Goal: Task Accomplishment & Management: Manage account settings

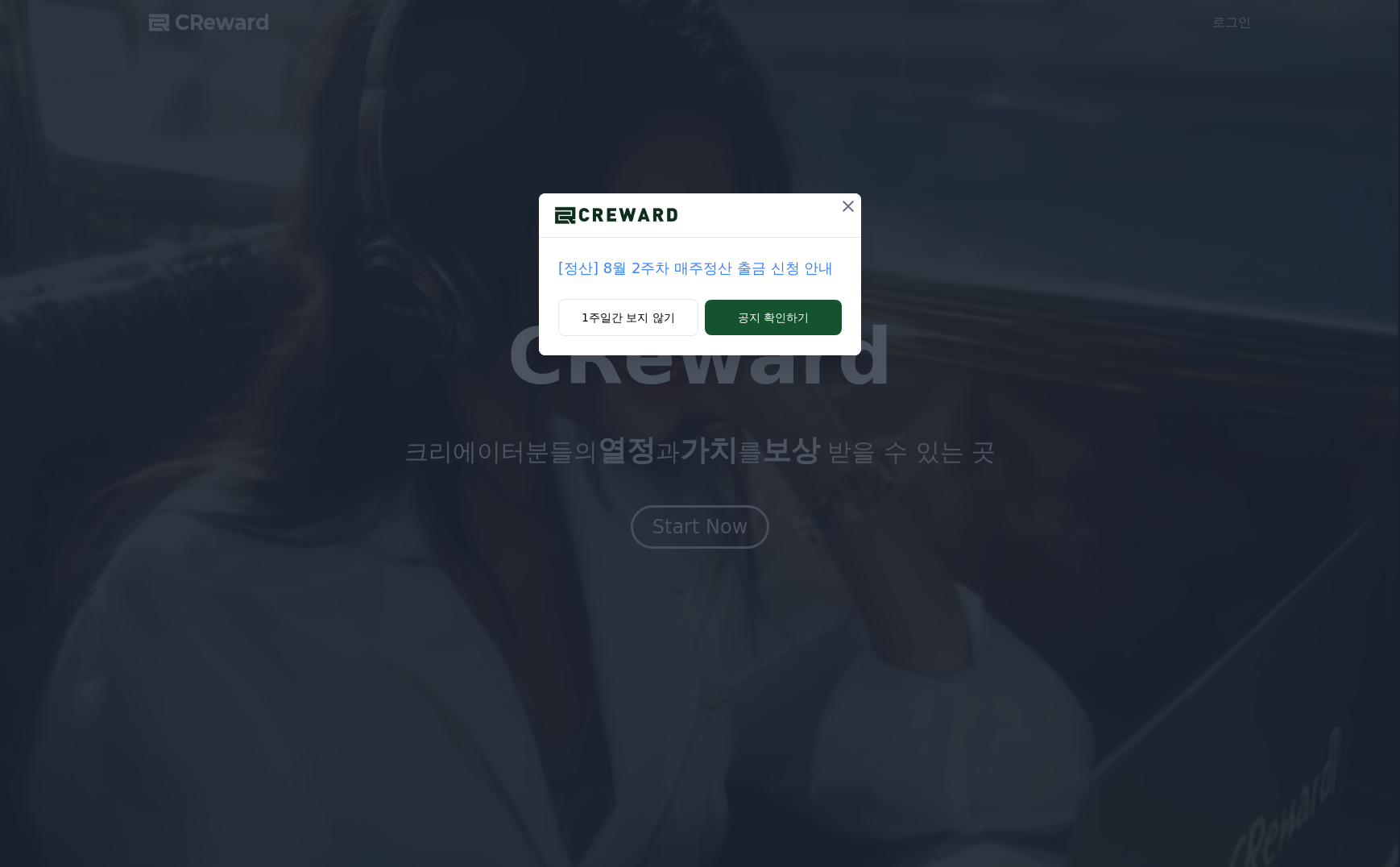
drag, startPoint x: 0, startPoint y: 0, endPoint x: 906, endPoint y: 189, distance: 925.5
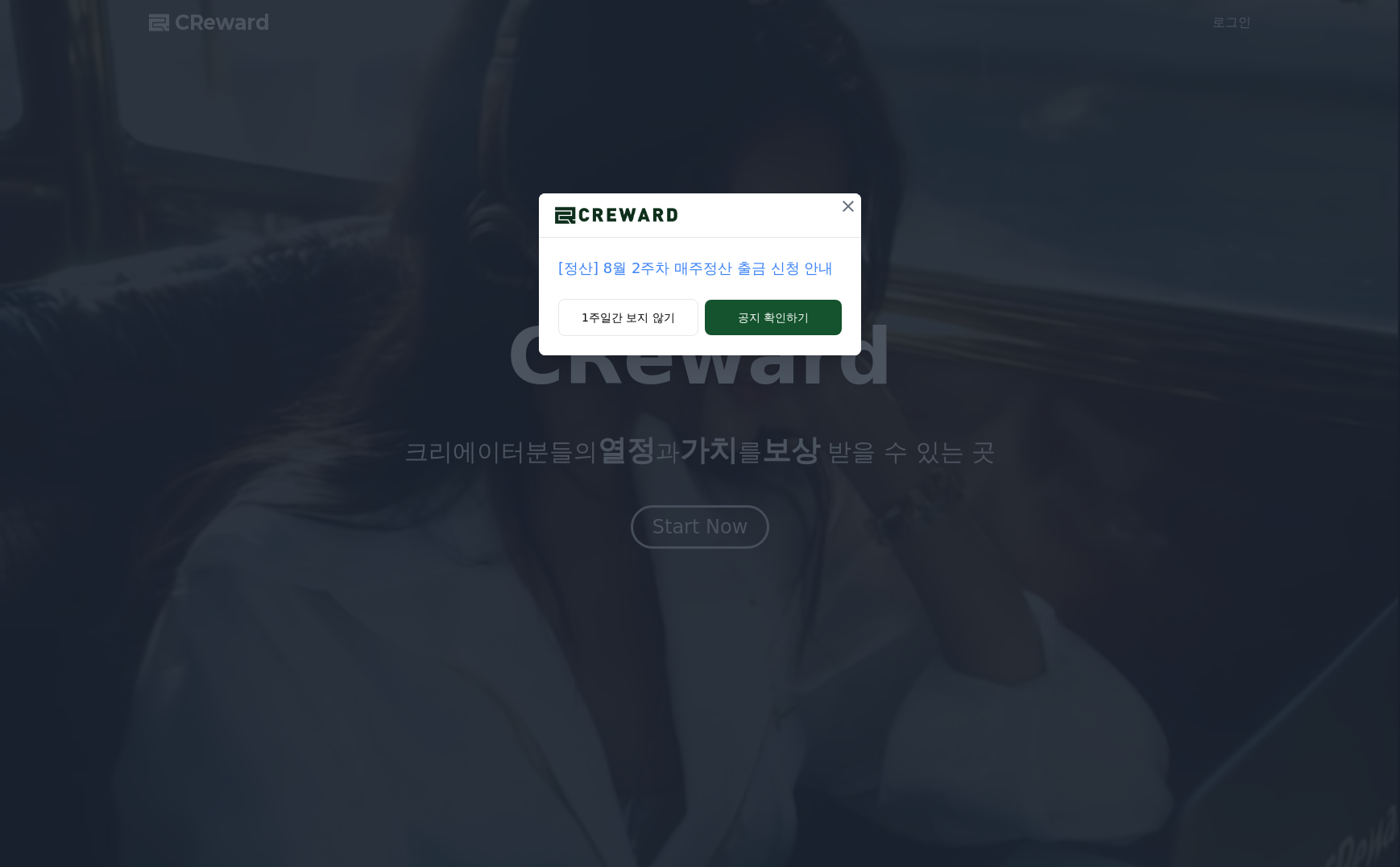
click at [853, 201] on icon at bounding box center [848, 206] width 19 height 19
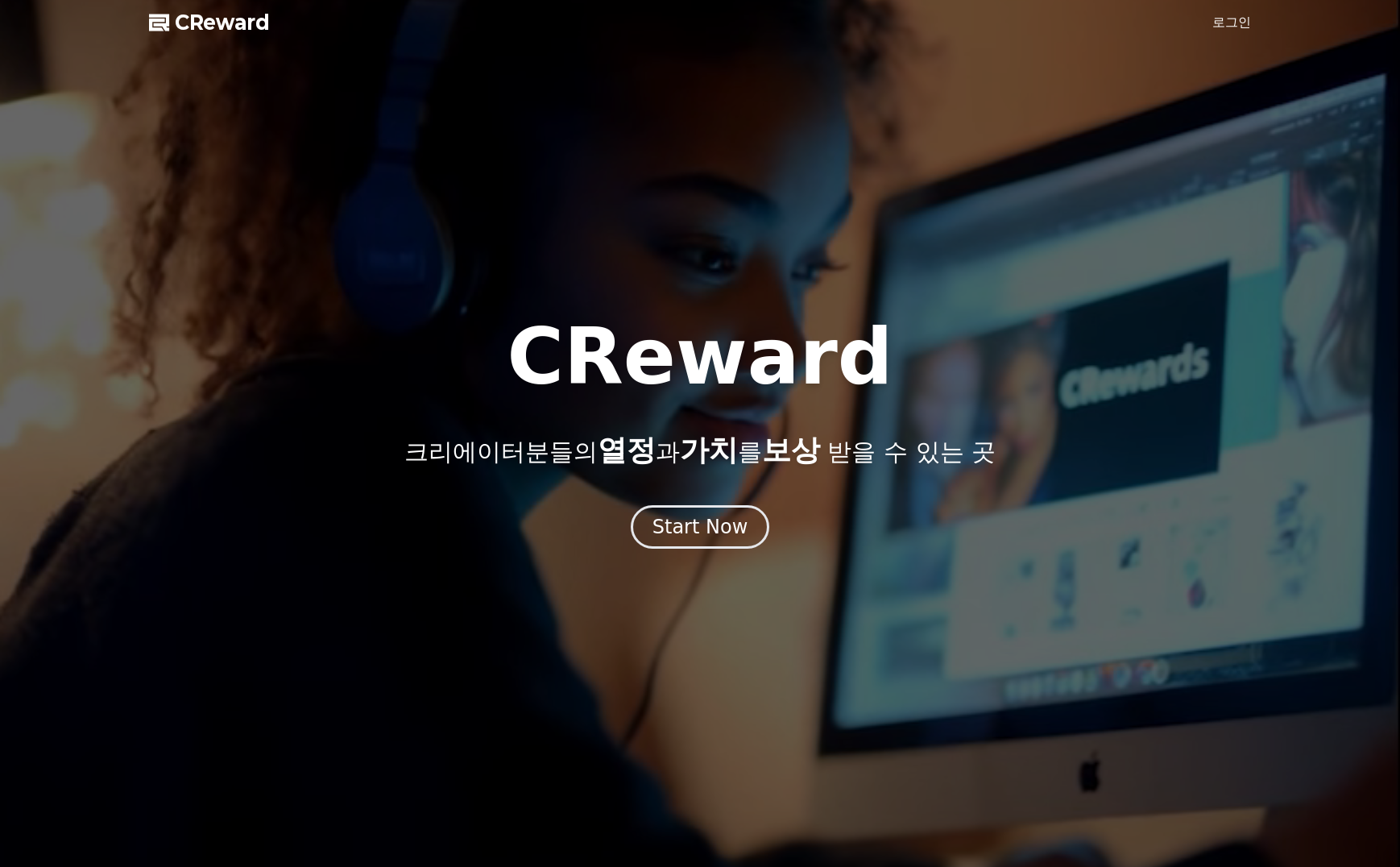
click at [1222, 34] on div at bounding box center [700, 433] width 1400 height 867
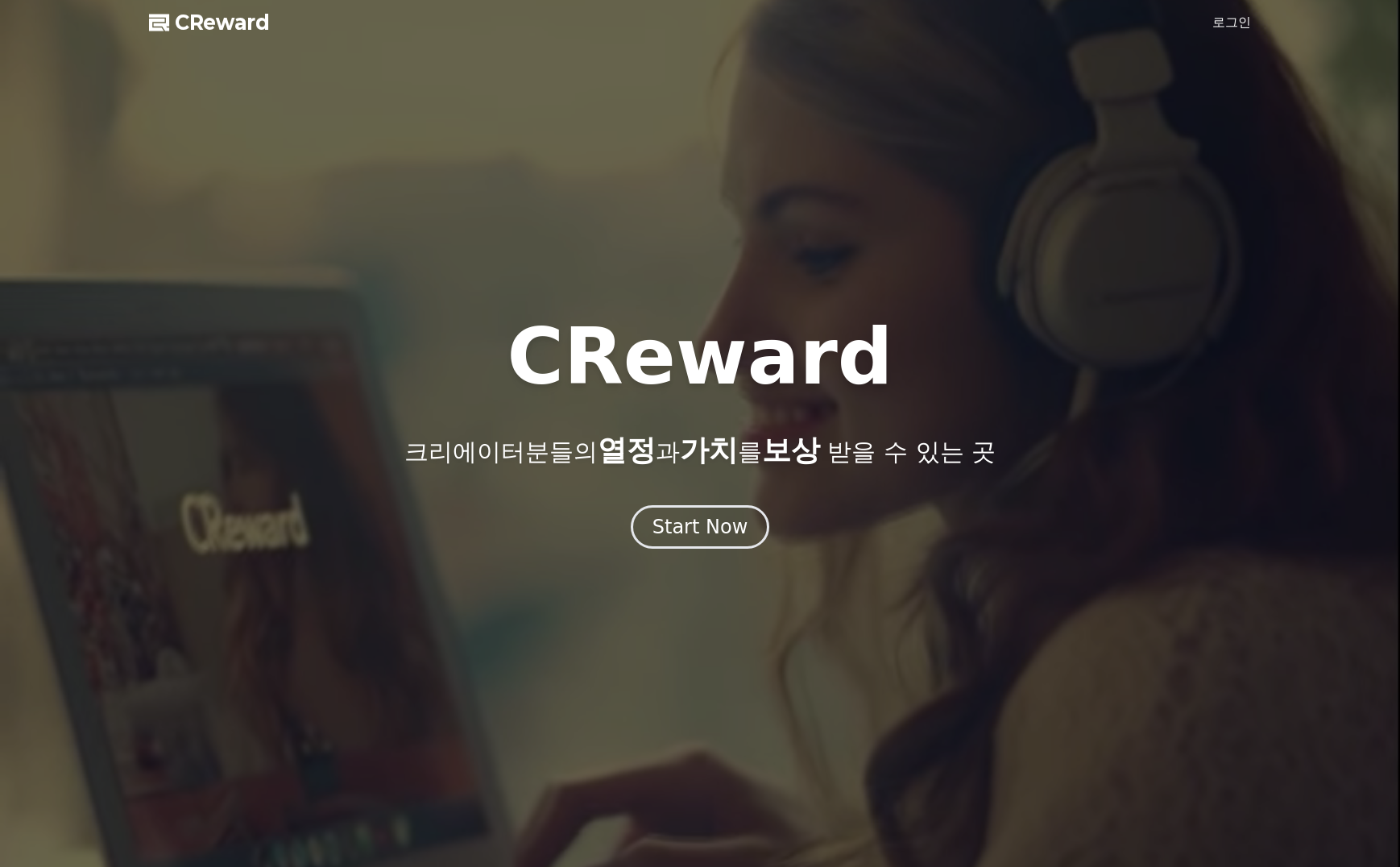
click at [1233, 27] on link "로그인" at bounding box center [1231, 23] width 39 height 19
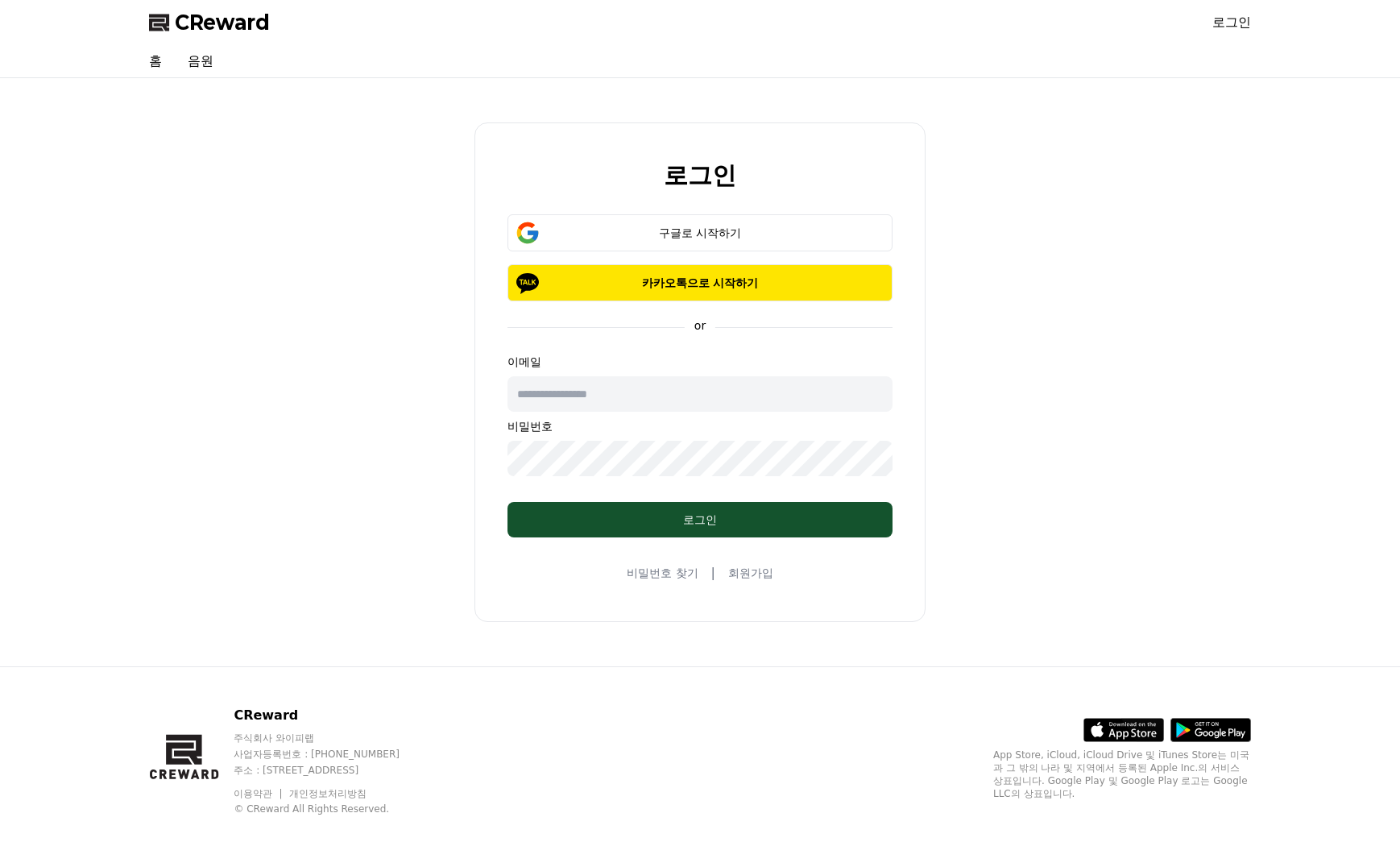
drag, startPoint x: 767, startPoint y: 205, endPoint x: 764, endPoint y: 214, distance: 9.5
click at [767, 205] on div "로그인 구글로 시작하기 카카오톡으로 시작하기 or 이메일 비밀번호 로그인 비밀번호 찾기 | 회원가입" at bounding box center [700, 372] width 451 height 500
click at [765, 225] on div "구글로 시작하기" at bounding box center [700, 233] width 339 height 16
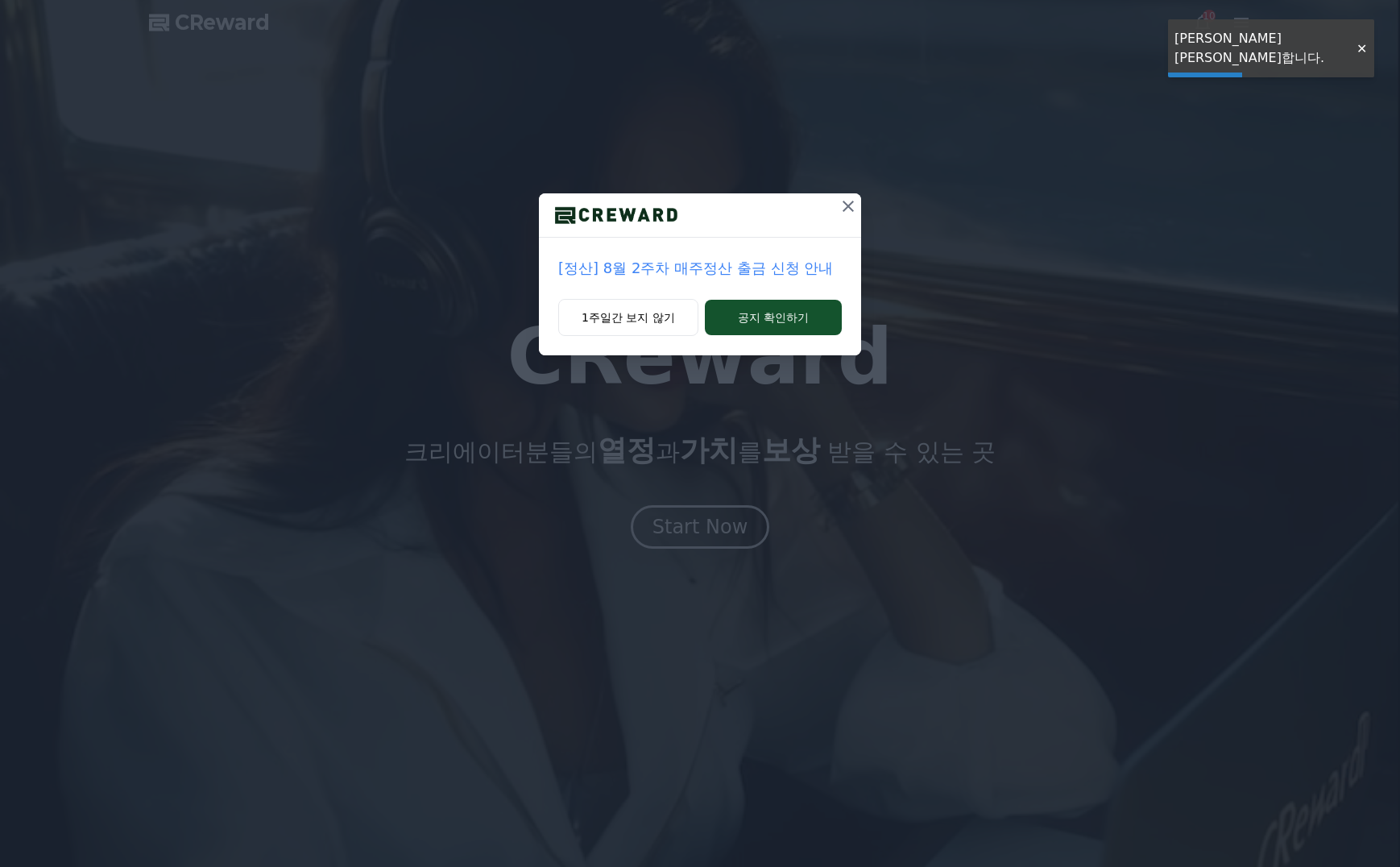
drag, startPoint x: 844, startPoint y: 204, endPoint x: 565, endPoint y: 186, distance: 279.6
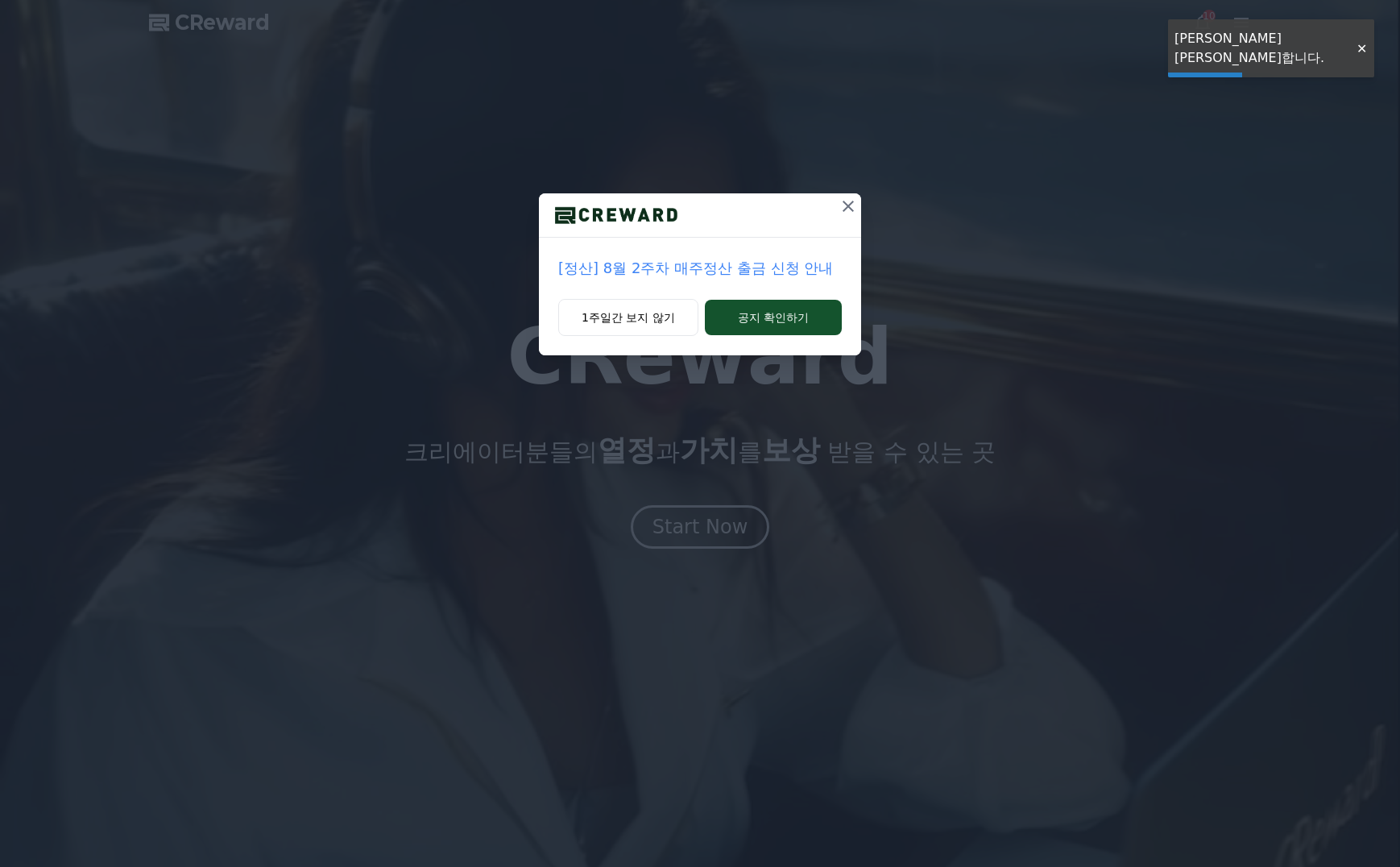
click at [845, 204] on icon at bounding box center [848, 206] width 19 height 19
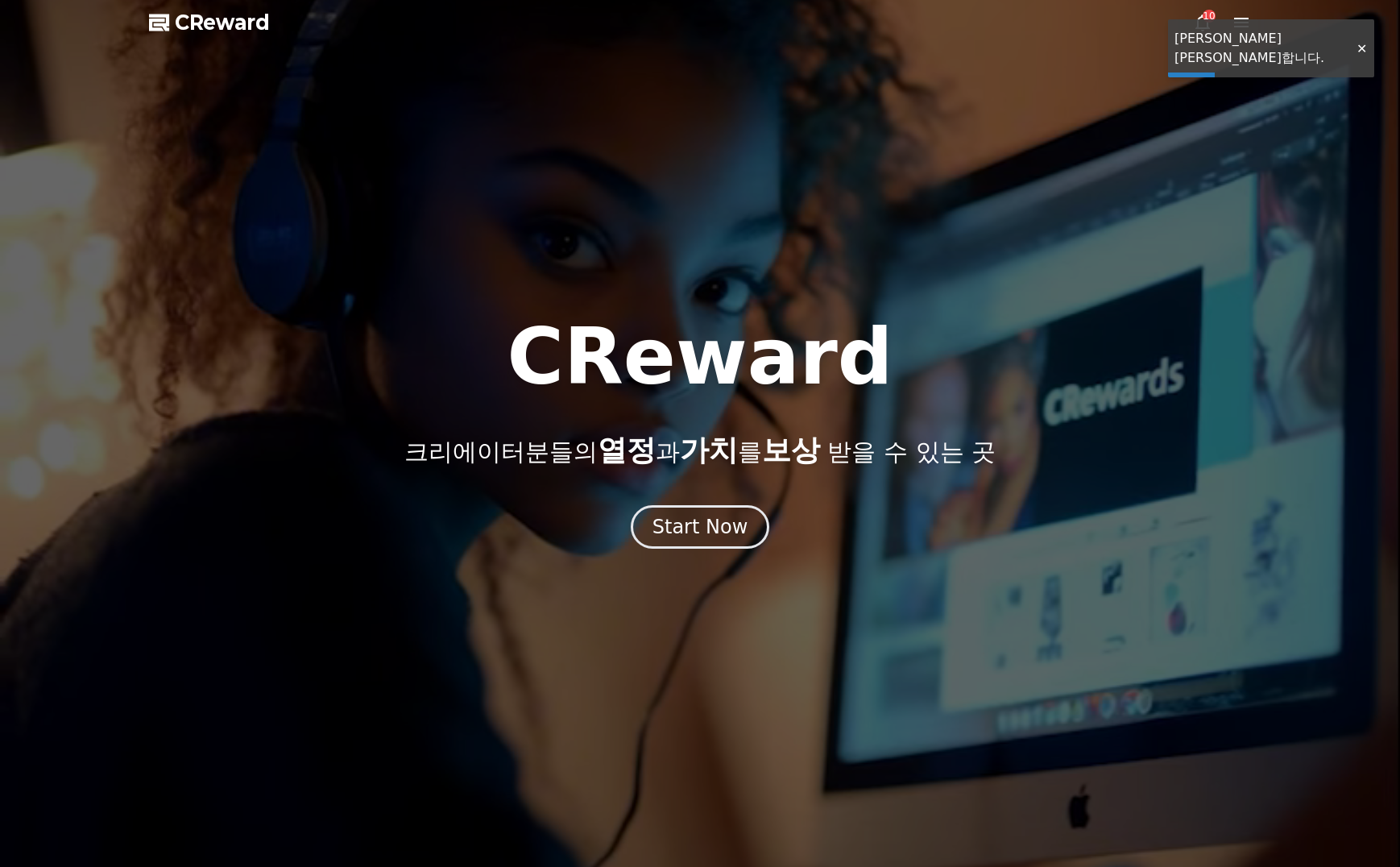
click at [216, 144] on div at bounding box center [700, 433] width 1400 height 867
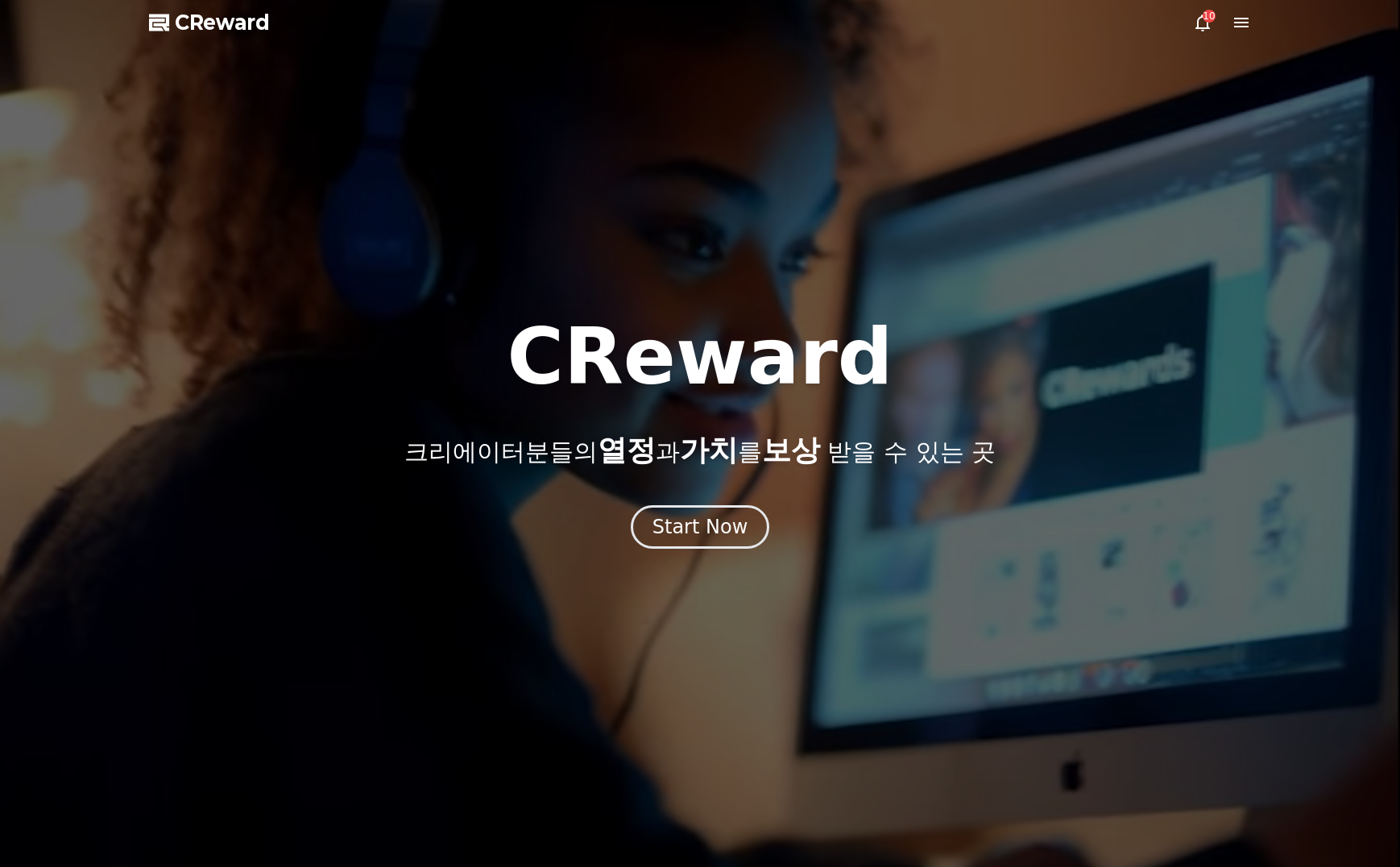
click at [777, 95] on div at bounding box center [700, 433] width 1400 height 867
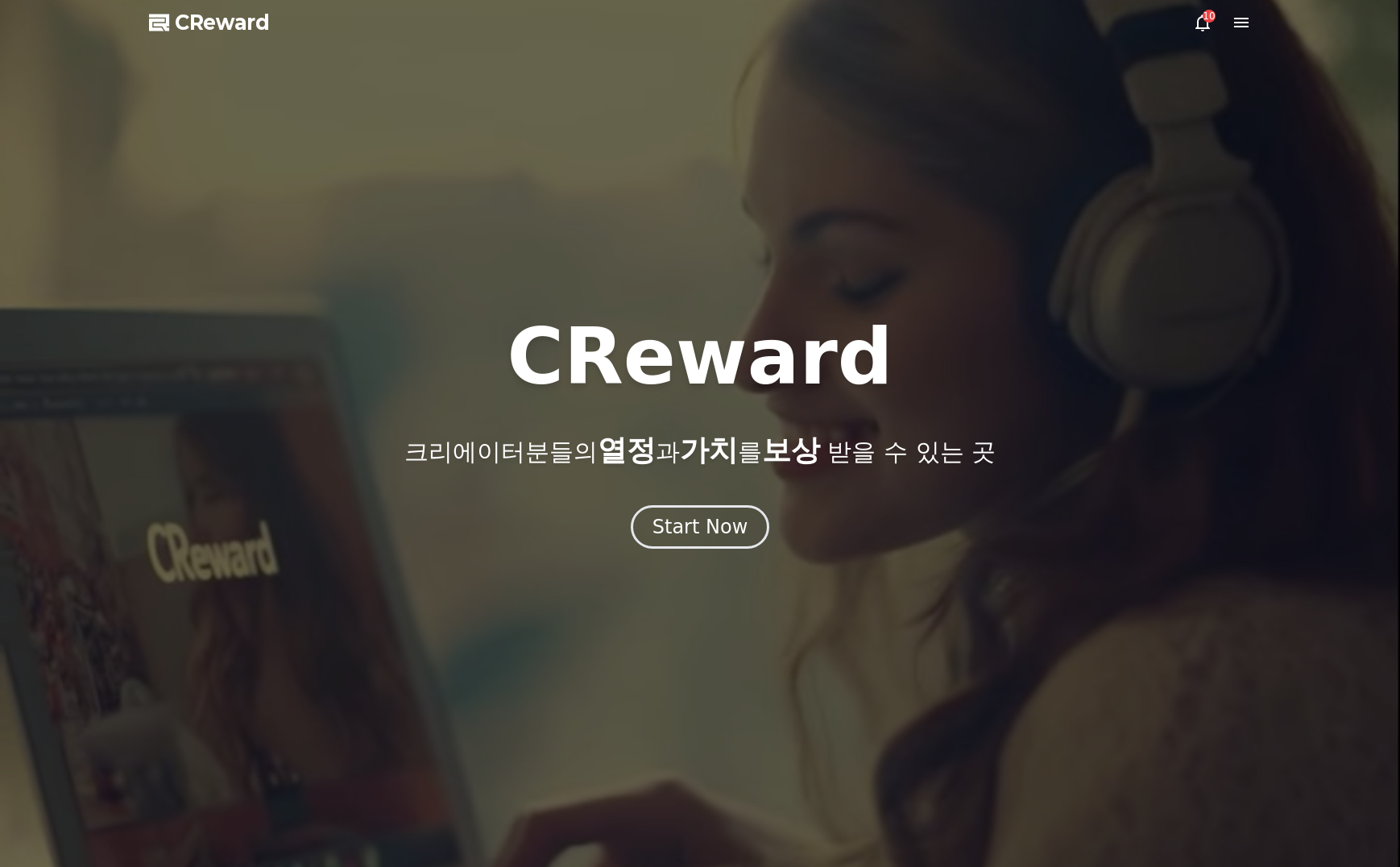
click at [1237, 31] on icon at bounding box center [1241, 23] width 19 height 19
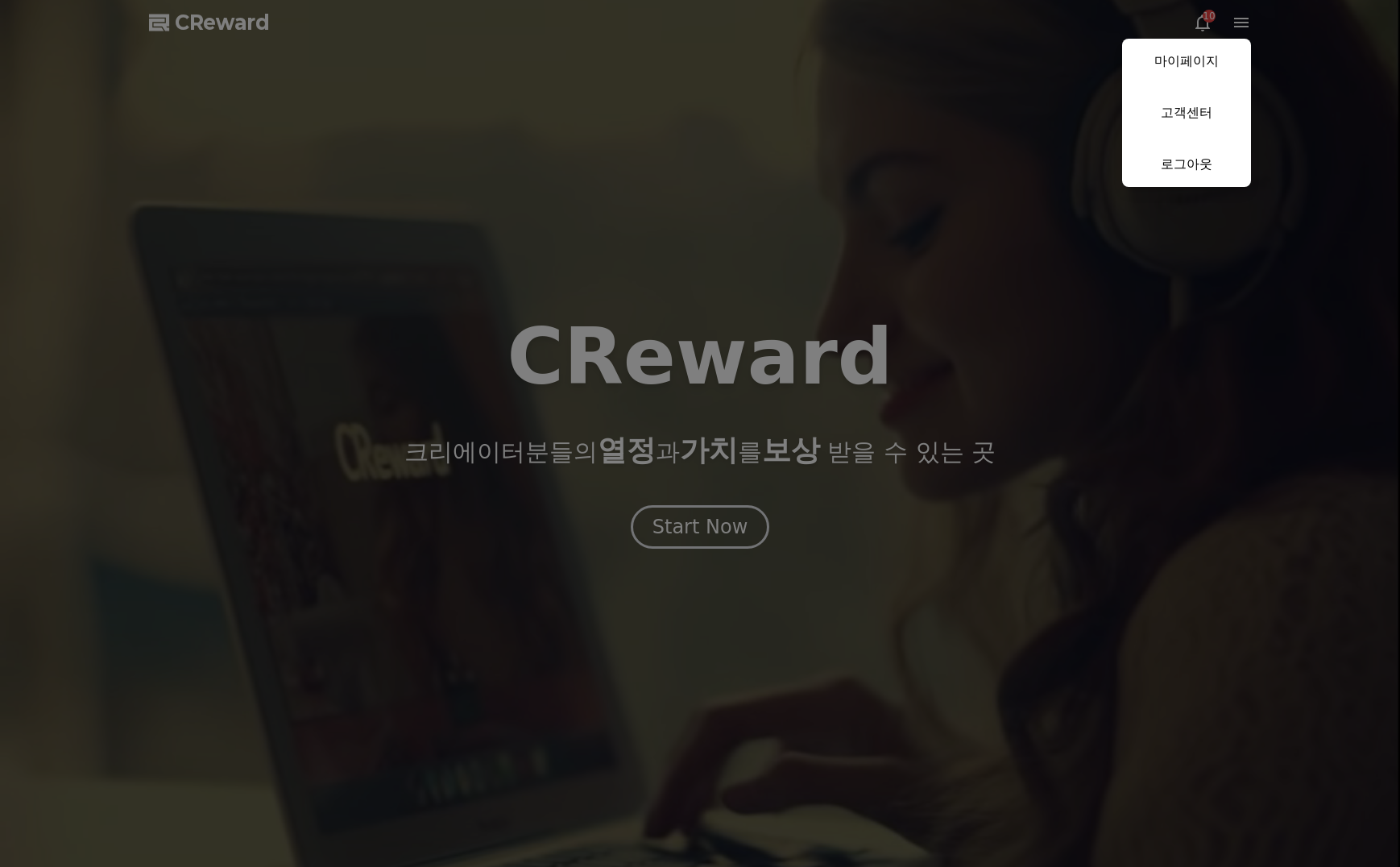
click at [1192, 63] on link "마이페이지" at bounding box center [1186, 61] width 129 height 45
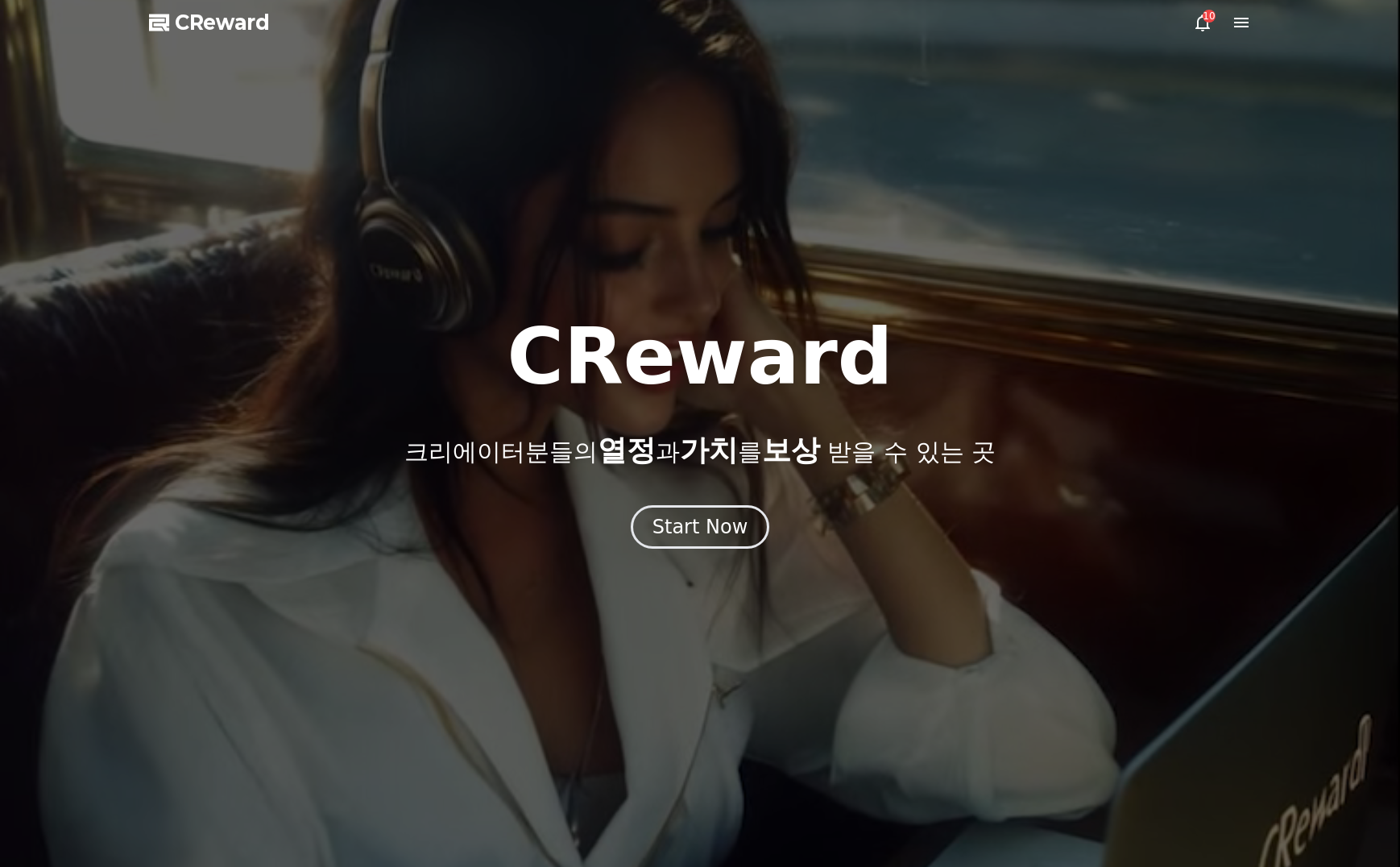
select select "**********"
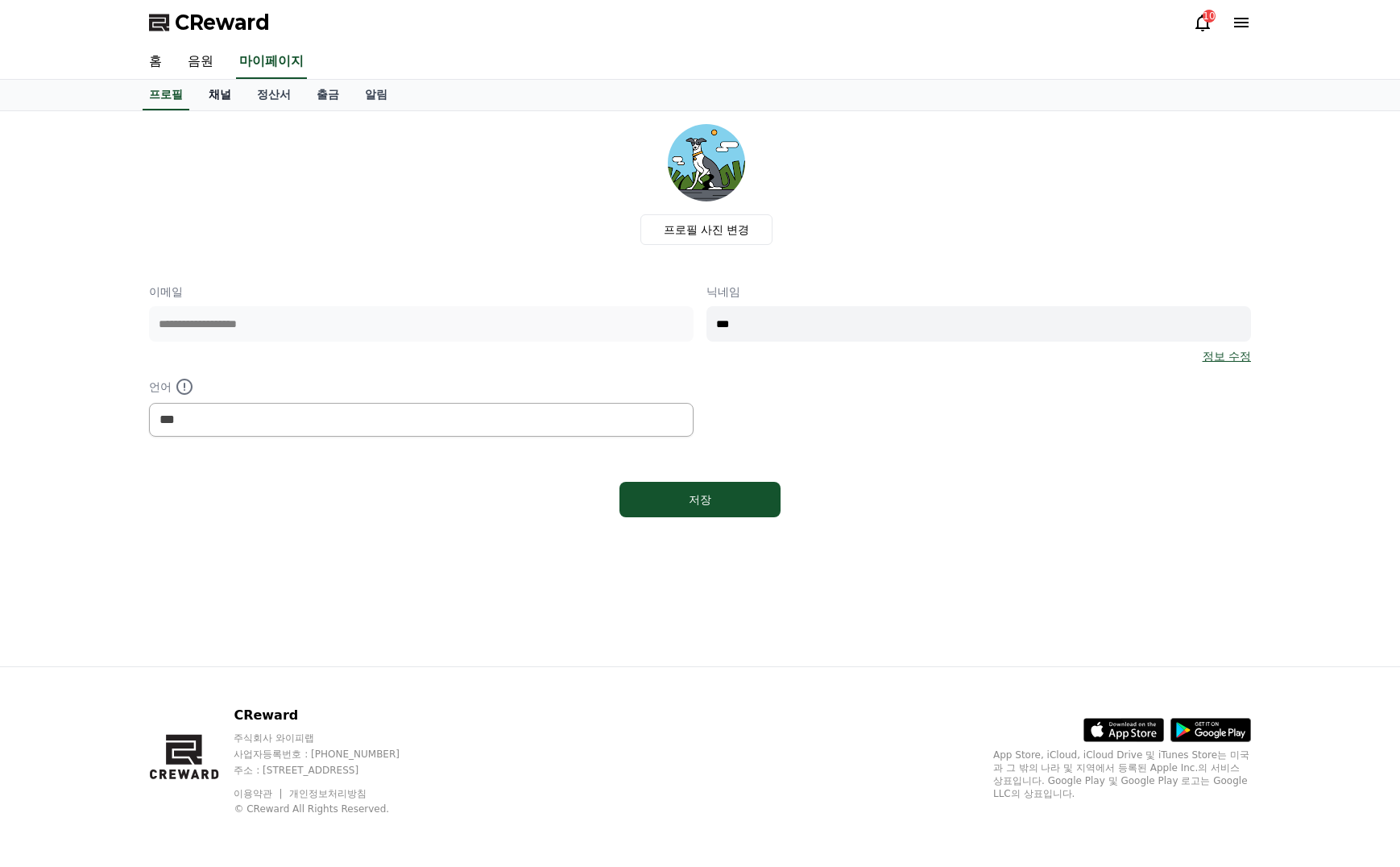
click at [213, 91] on link "채널" at bounding box center [219, 95] width 49 height 31
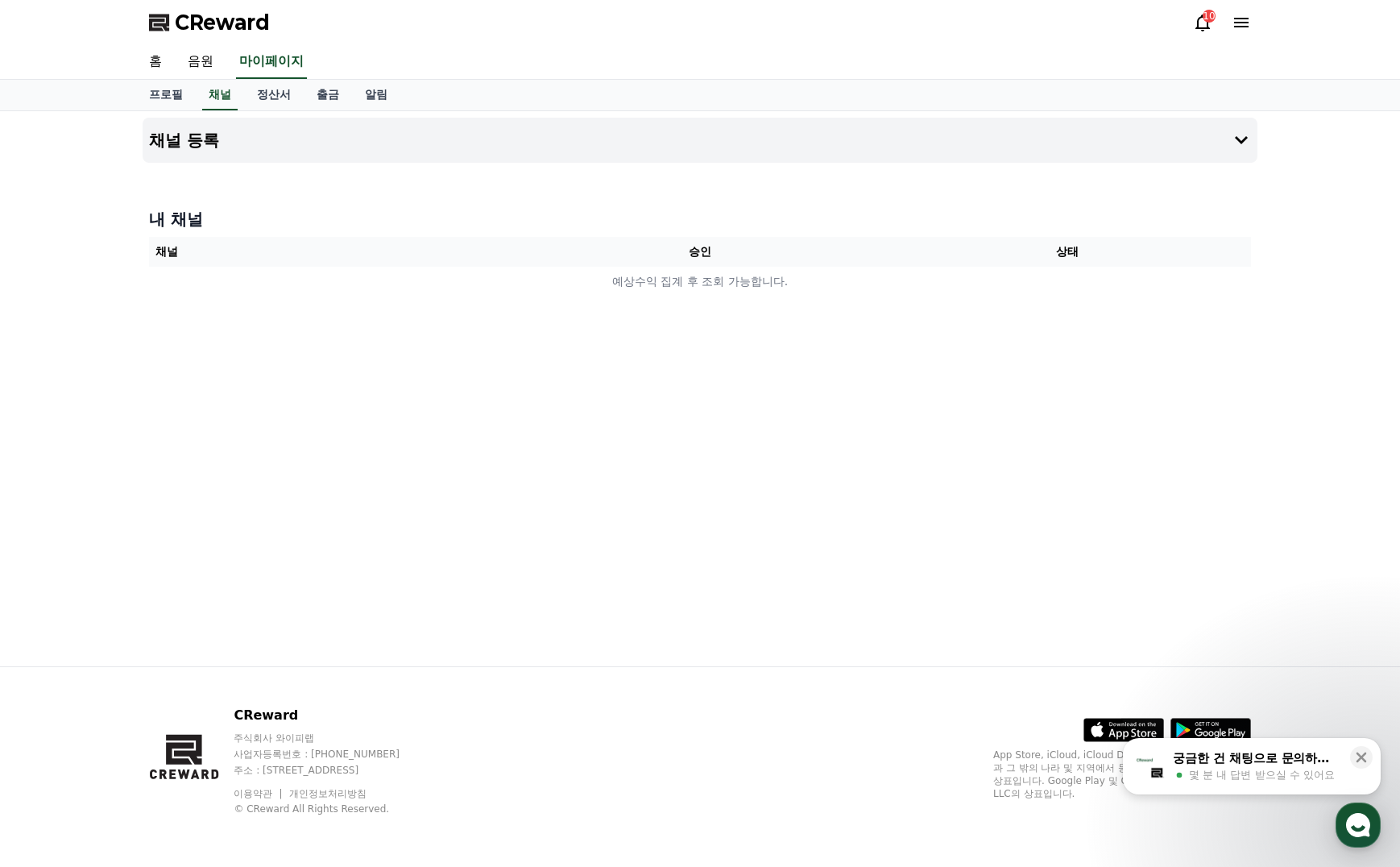
click at [484, 51] on div "홈 음원 마이페이지" at bounding box center [700, 61] width 1128 height 33
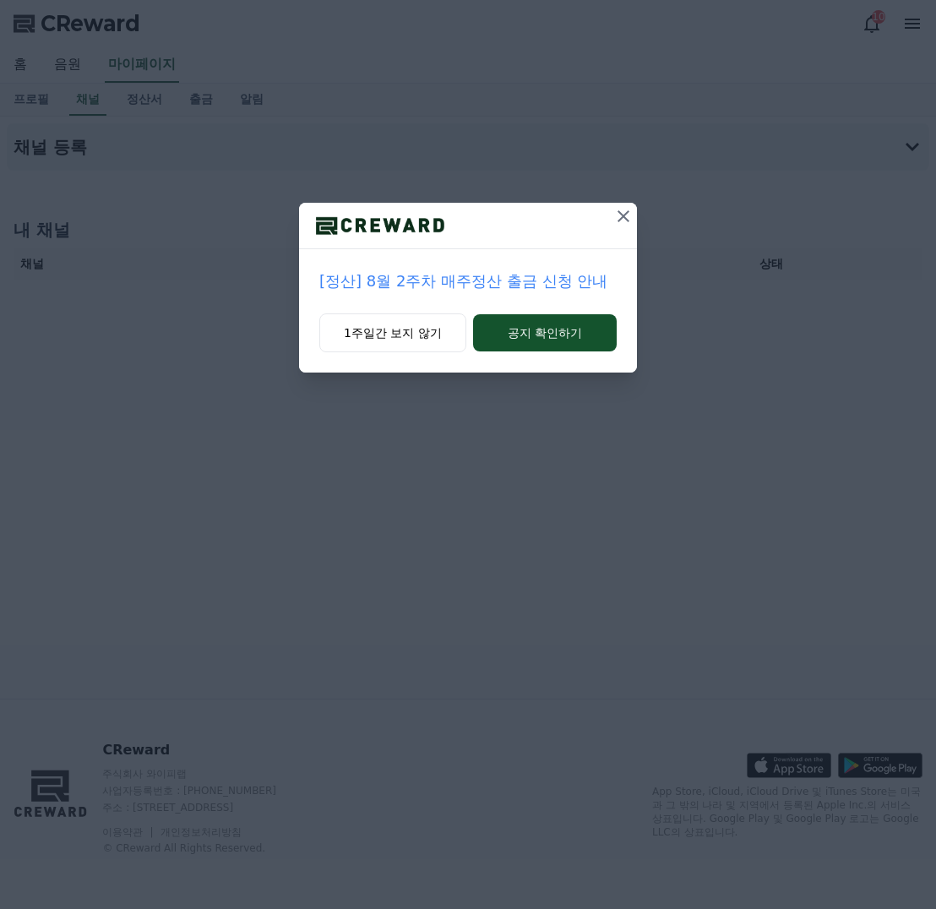
click at [624, 214] on icon at bounding box center [623, 216] width 20 height 20
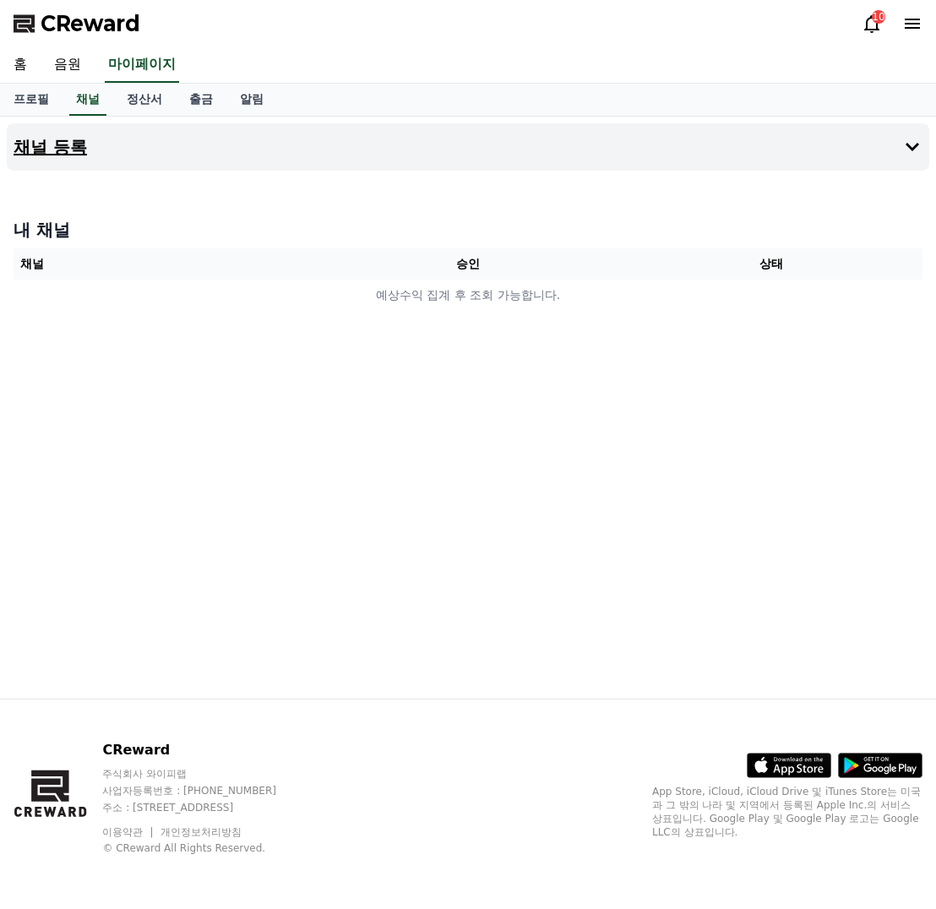
click at [564, 146] on button "채널 등록" at bounding box center [468, 146] width 922 height 47
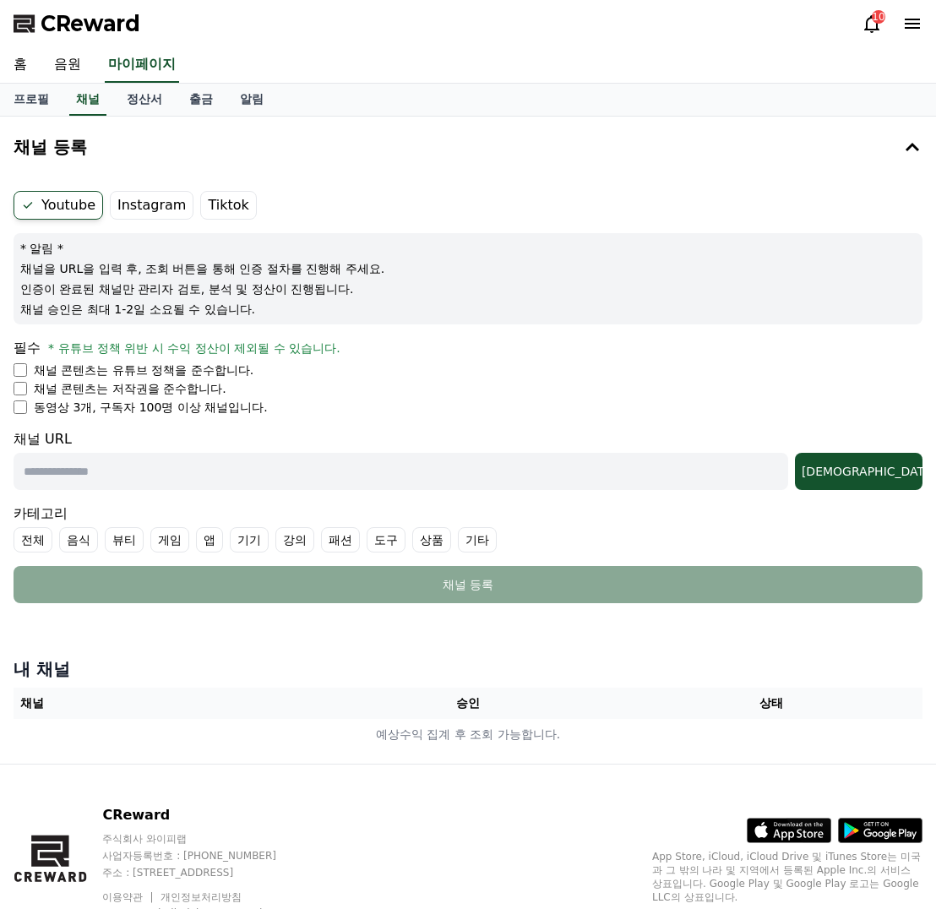
click at [82, 474] on input "text" at bounding box center [401, 471] width 775 height 37
paste input "**********"
type input "**********"
click at [887, 474] on div "조회" at bounding box center [859, 471] width 114 height 17
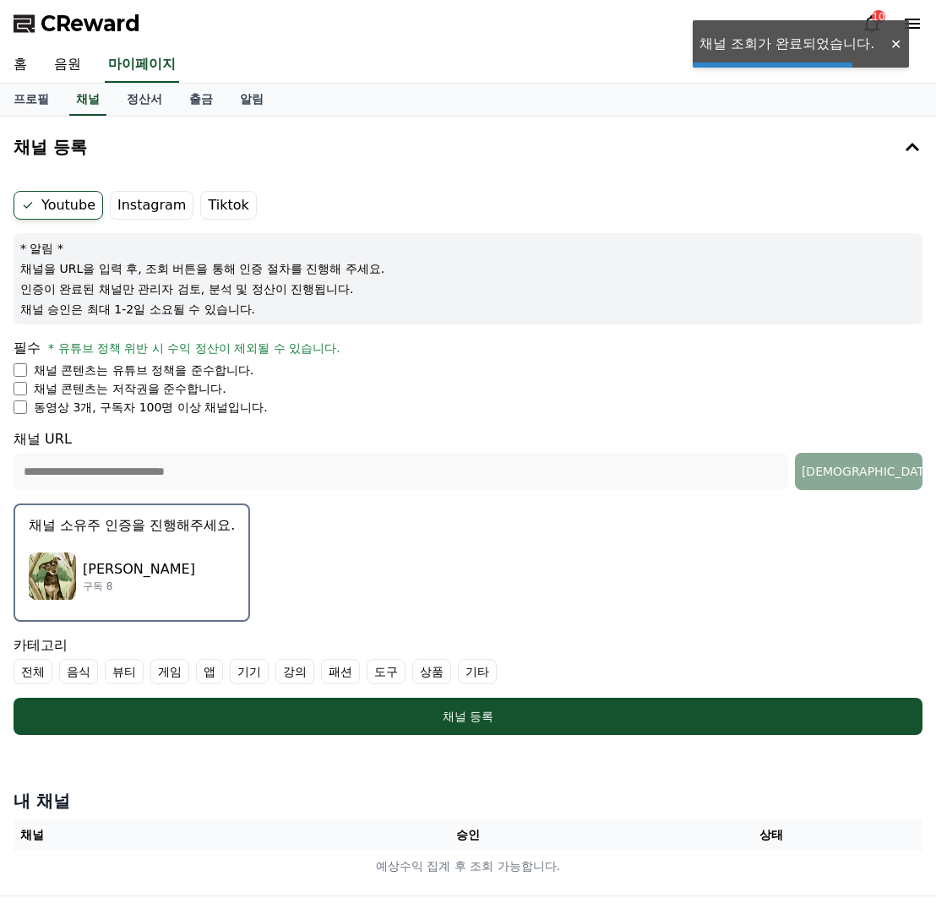
click at [137, 544] on div "Brady 구독 8" at bounding box center [132, 576] width 206 height 68
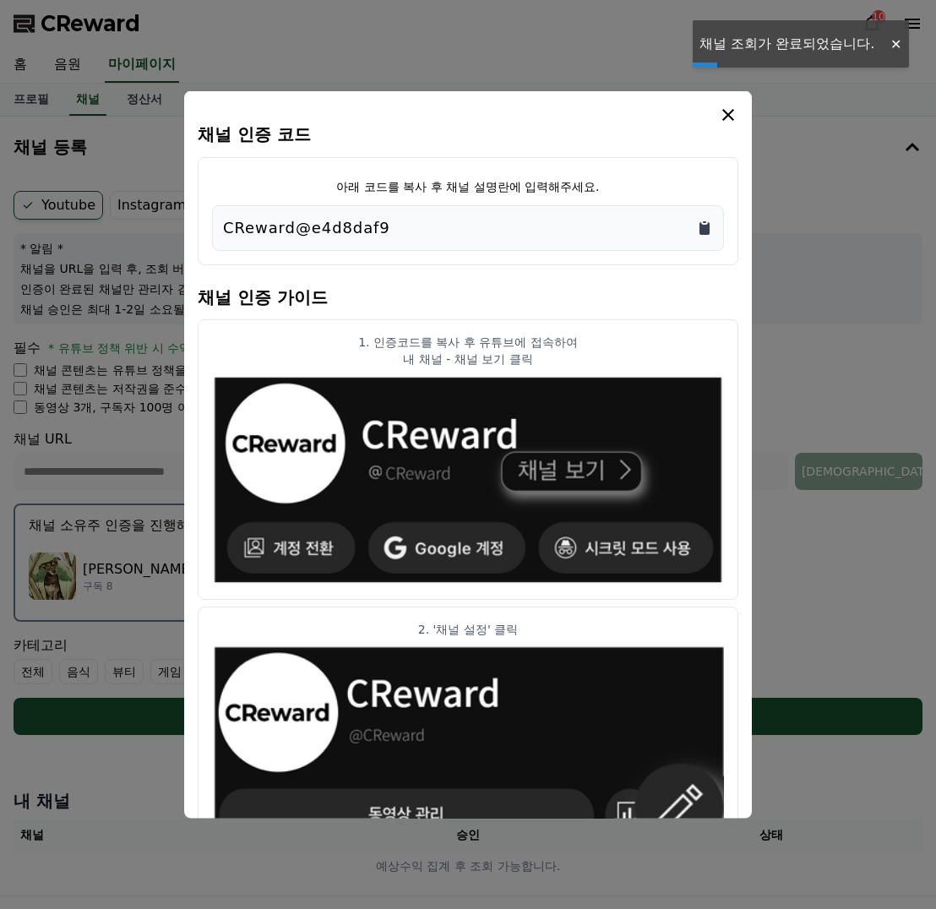
click at [698, 221] on icon "Copy to clipboard" at bounding box center [704, 228] width 17 height 17
click at [722, 113] on icon "modal" at bounding box center [728, 115] width 20 height 20
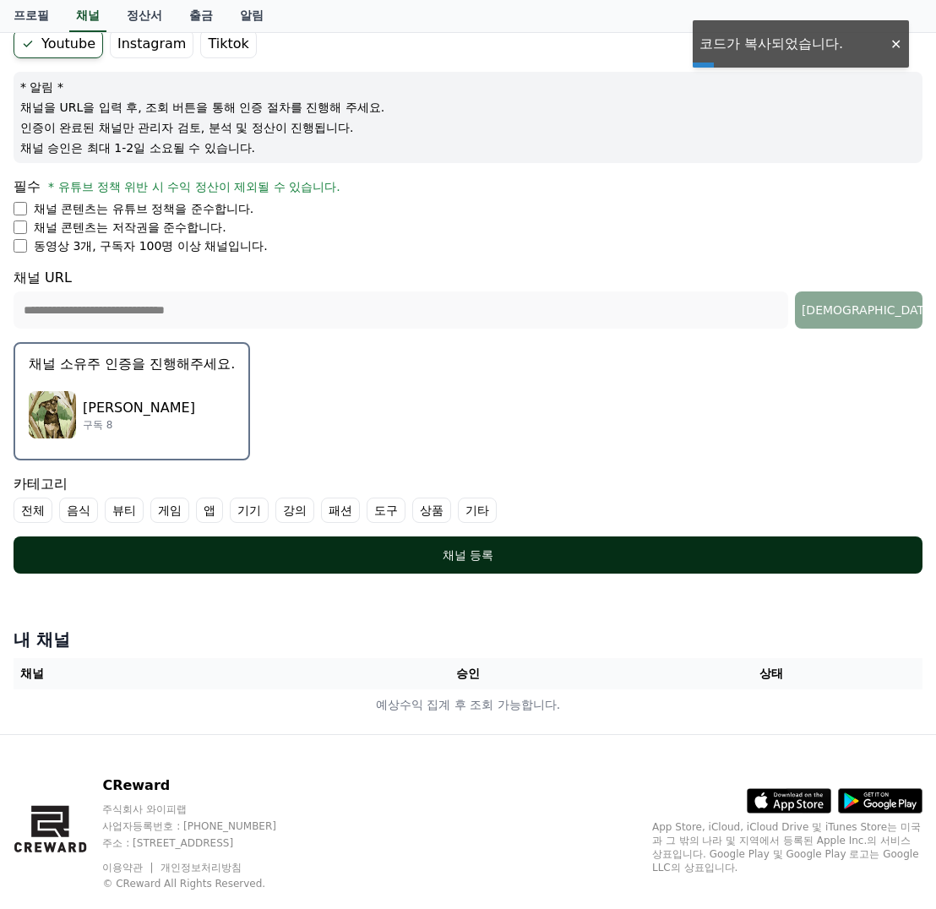
scroll to position [169, 0]
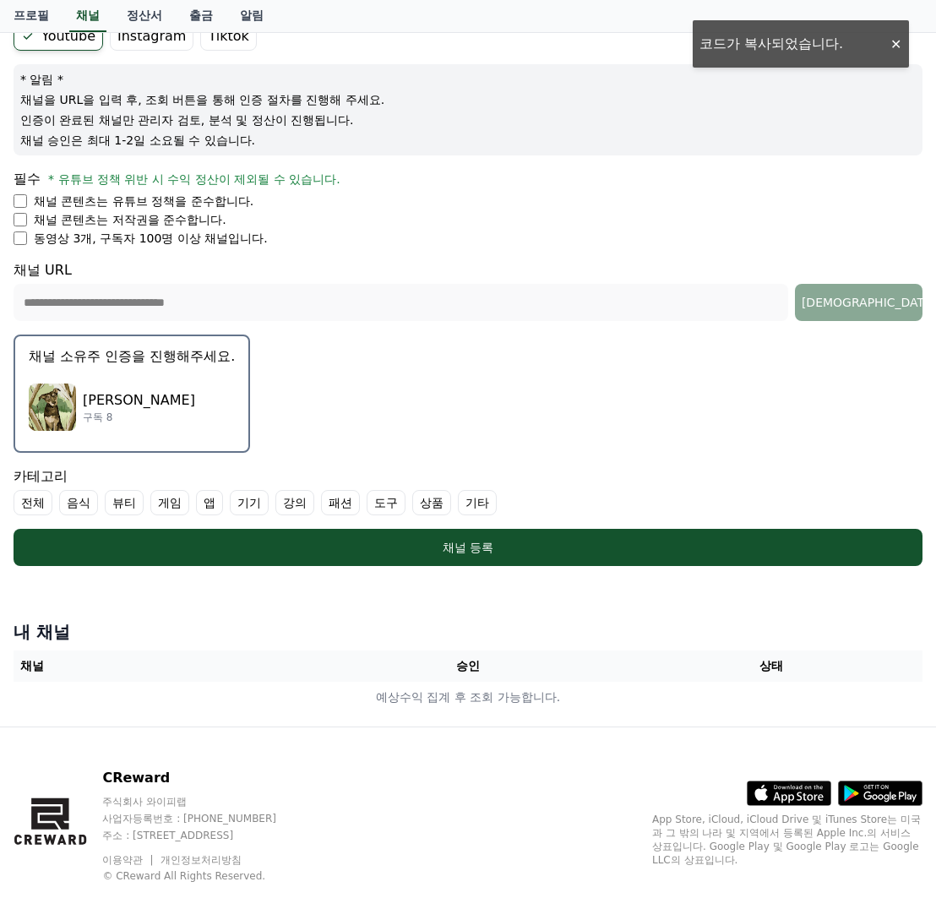
click at [35, 498] on label "전체" at bounding box center [33, 502] width 39 height 25
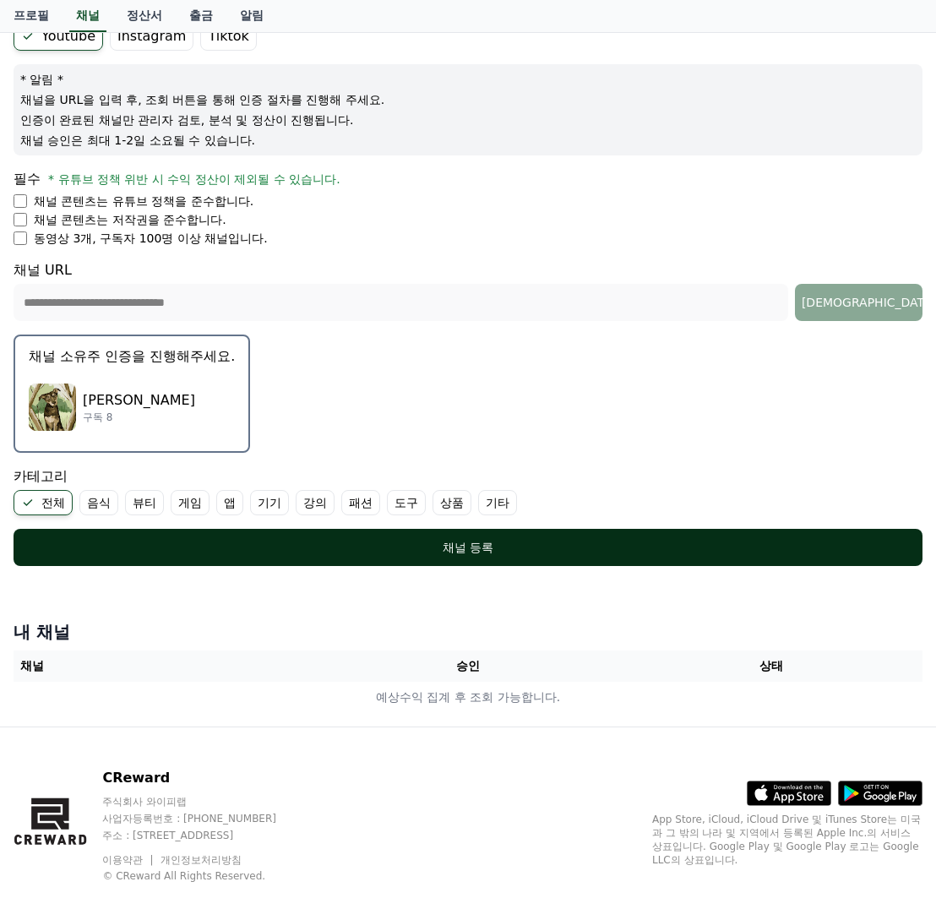
click at [249, 535] on button "채널 등록" at bounding box center [468, 547] width 909 height 37
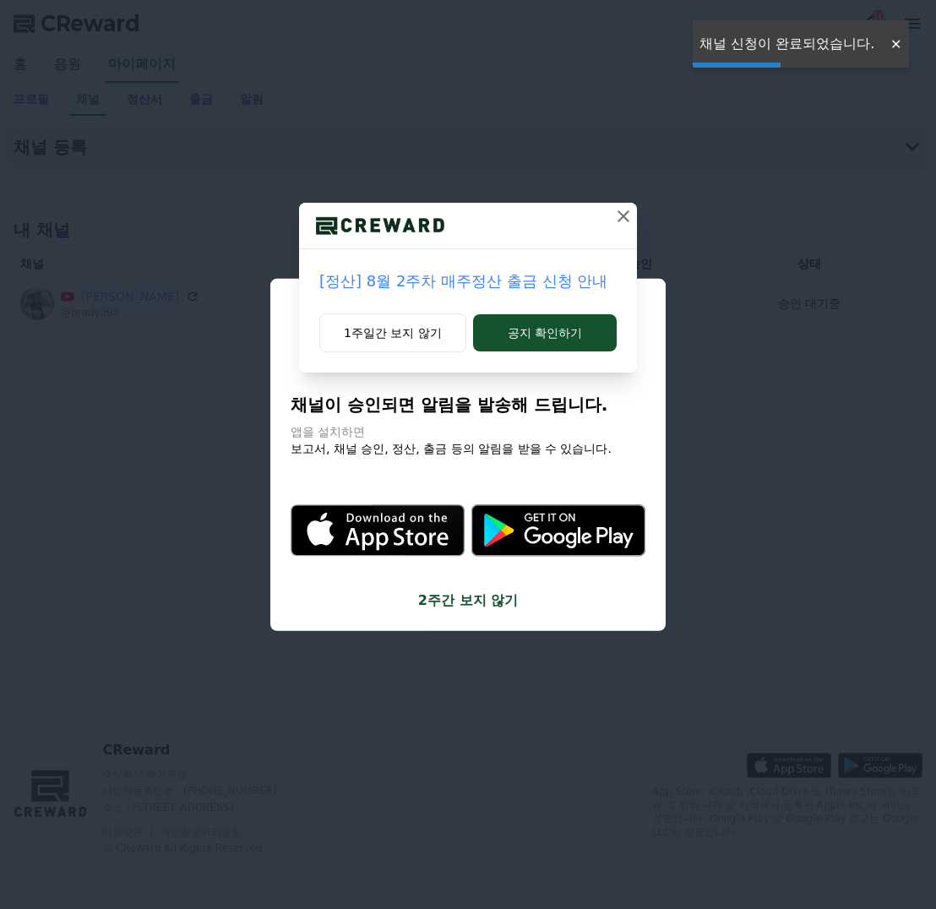
click at [618, 217] on icon at bounding box center [623, 216] width 20 height 20
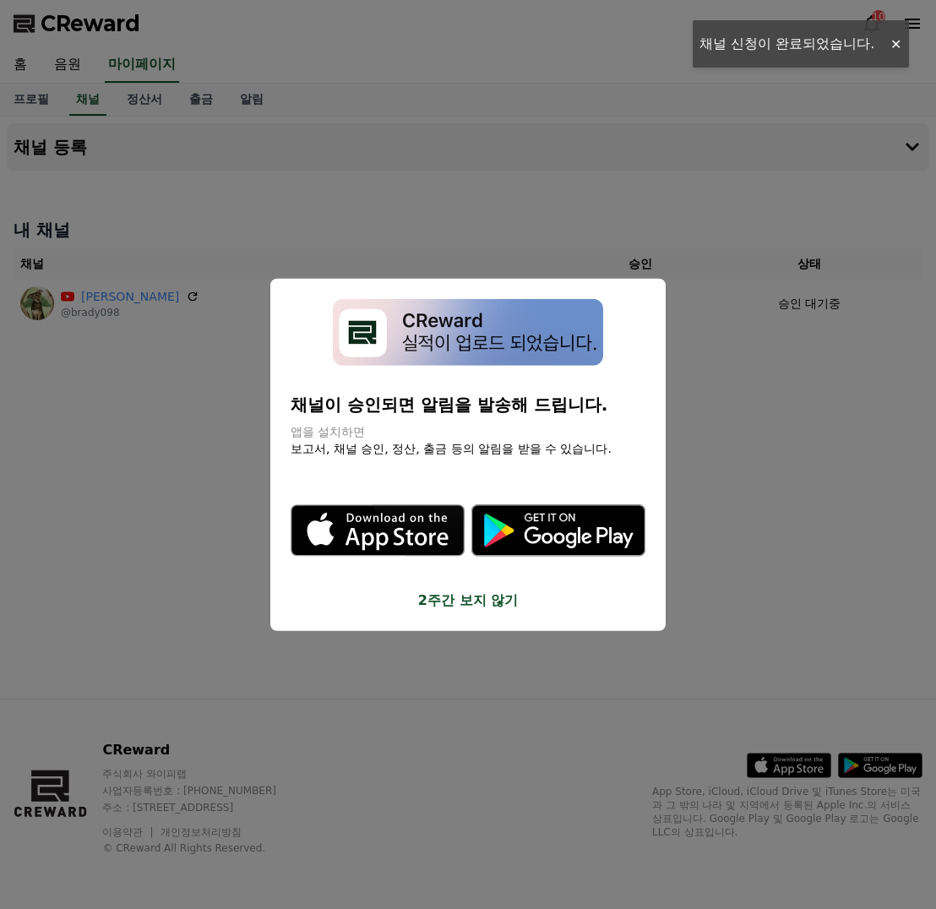
click at [835, 356] on button "close modal" at bounding box center [468, 454] width 936 height 909
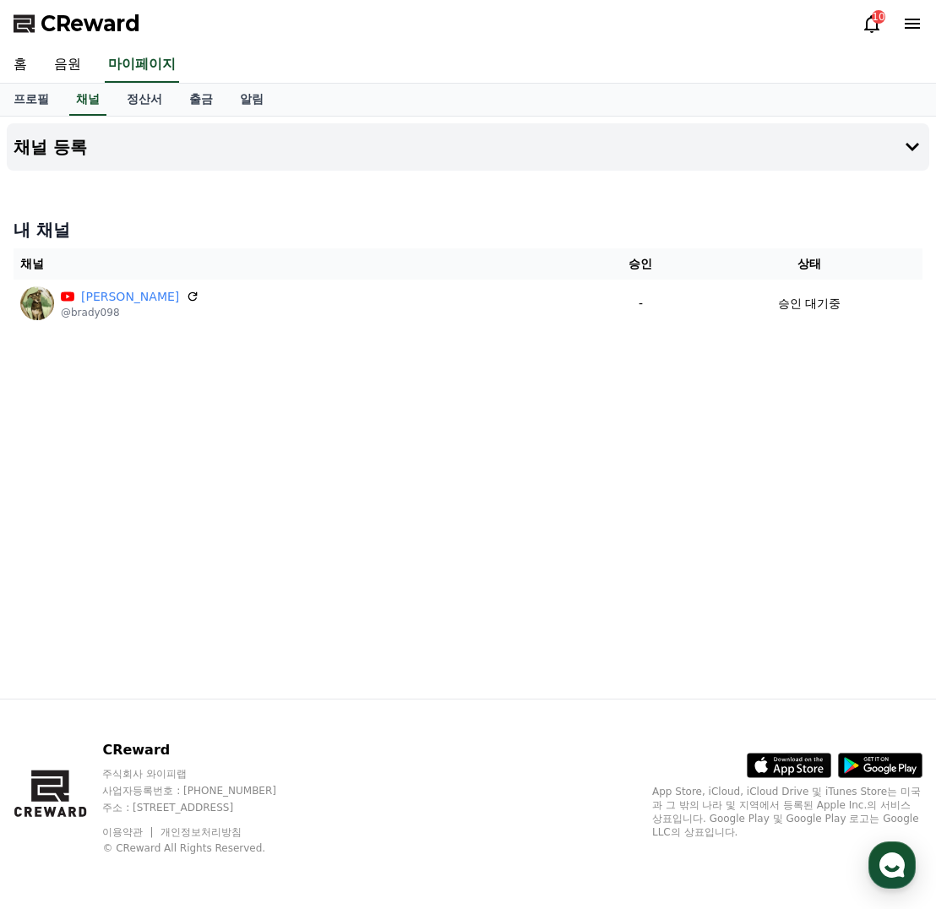
drag, startPoint x: 530, startPoint y: 548, endPoint x: 470, endPoint y: 508, distance: 72.6
click at [530, 547] on div "채널 등록 내 채널 채널 승인 상태 Brady @brady098 - 승인 대기중" at bounding box center [468, 408] width 936 height 582
